Goal: Task Accomplishment & Management: Complete application form

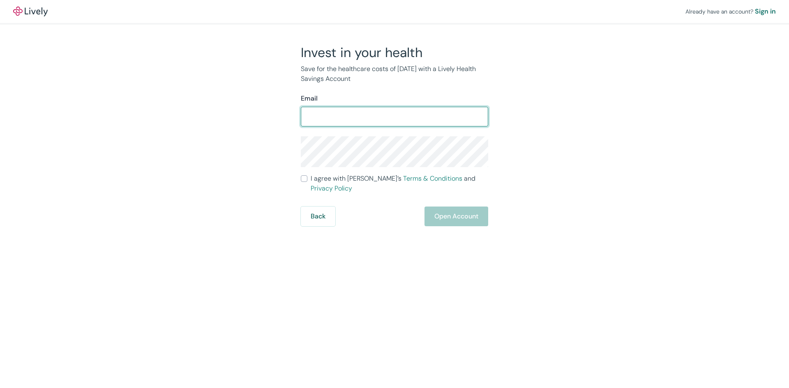
click at [323, 116] on input "Email" at bounding box center [394, 116] width 187 height 16
type input "[PERSON_NAME][EMAIL_ADDRESS][DOMAIN_NAME]"
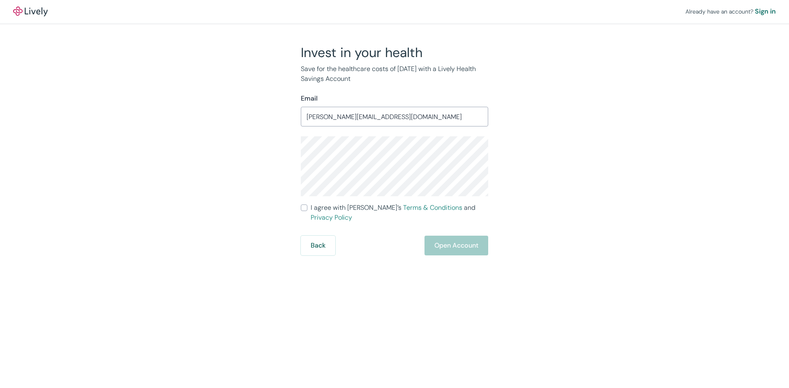
click at [304, 210] on input "I agree with Lively’s Terms & Conditions and Privacy Policy" at bounding box center [304, 208] width 7 height 7
click at [434, 236] on button "Open Account" at bounding box center [456, 246] width 64 height 20
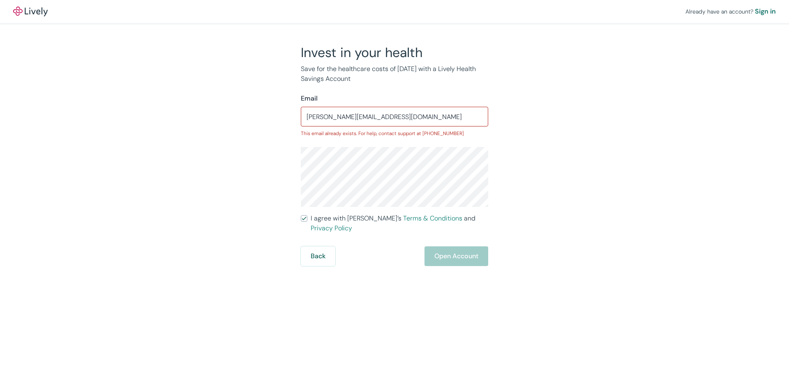
click at [433, 236] on form "Email [PERSON_NAME][EMAIL_ADDRESS][DOMAIN_NAME] ​ This email already exists. Fo…" at bounding box center [394, 180] width 187 height 173
click at [438, 247] on div "Back Open Account" at bounding box center [394, 257] width 187 height 20
click at [449, 247] on div "Back Open Account" at bounding box center [394, 257] width 187 height 20
click at [305, 216] on input "I agree with Lively’s Terms & Conditions and Privacy Policy" at bounding box center [304, 218] width 7 height 7
click at [304, 217] on input "I agree with Lively’s Terms & Conditions and Privacy Policy" at bounding box center [304, 218] width 7 height 7
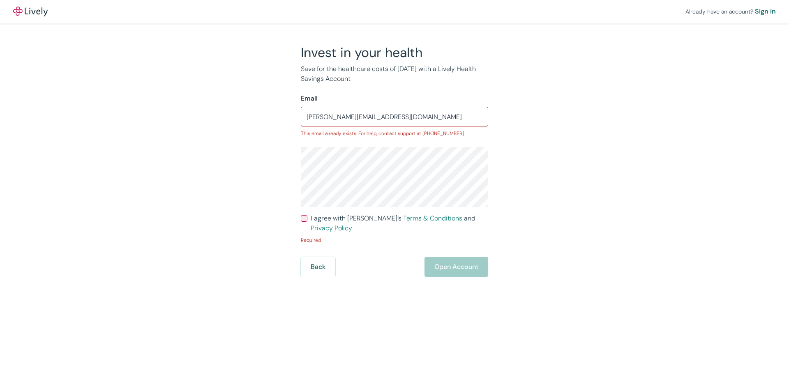
checkbox input "true"
click at [444, 247] on div "Back Open Account" at bounding box center [394, 257] width 187 height 20
click at [401, 124] on input "[PERSON_NAME][EMAIL_ADDRESS][DOMAIN_NAME]" at bounding box center [394, 116] width 187 height 16
click at [767, 11] on div "Sign in" at bounding box center [765, 12] width 21 height 10
